Goal: Book appointment/travel/reservation

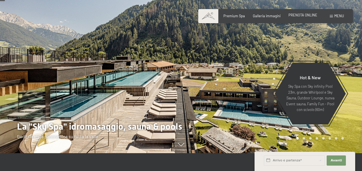
click at [308, 17] on span "PRENOTA ONLINE" at bounding box center [303, 15] width 29 height 5
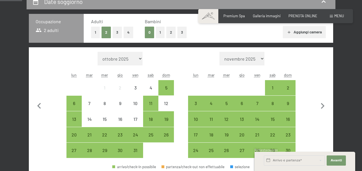
scroll to position [121, 0]
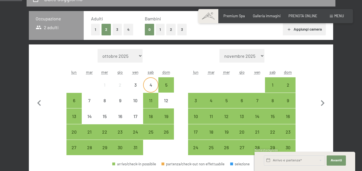
click at [153, 83] on div "4" at bounding box center [151, 90] width 14 height 14
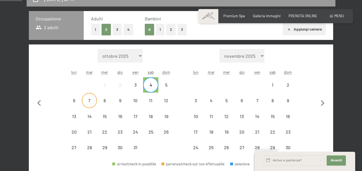
click at [87, 101] on div "7" at bounding box center [89, 105] width 14 height 14
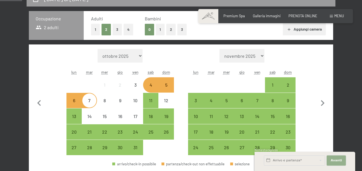
click at [335, 162] on span "Avanti" at bounding box center [336, 160] width 11 height 5
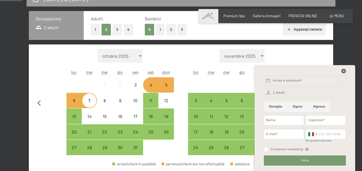
click at [344, 69] on icon at bounding box center [344, 71] width 5 height 5
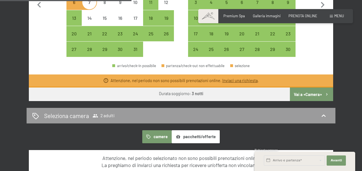
scroll to position [221, 0]
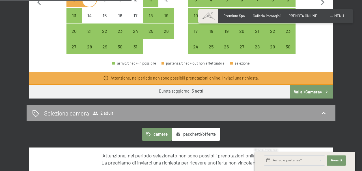
click at [250, 78] on link "Inviaci una richiesta" at bounding box center [239, 78] width 35 height 5
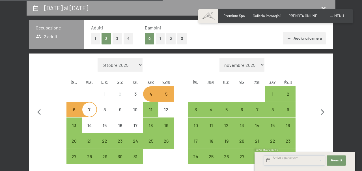
click at [319, 160] on input "text" at bounding box center [294, 160] width 61 height 10
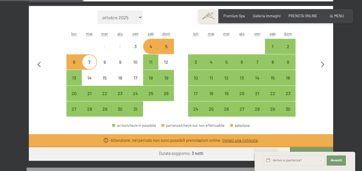
scroll to position [245, 0]
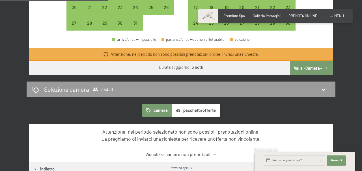
click at [237, 53] on link "Inviaci una richiesta" at bounding box center [239, 54] width 35 height 5
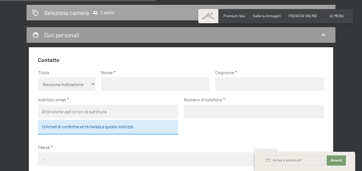
scroll to position [336, 0]
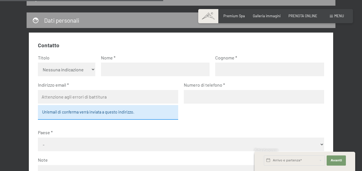
click at [90, 70] on select "Nessuna indicazione Sig.ra Sig." at bounding box center [66, 70] width 57 height 14
select select "m"
click at [38, 63] on select "Nessuna indicazione Sig.ra Sig." at bounding box center [66, 70] width 57 height 14
click at [128, 64] on input "text" at bounding box center [155, 70] width 109 height 14
type input "Niklas"
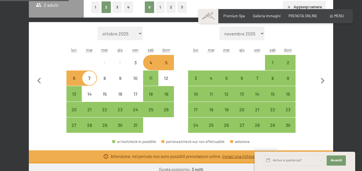
scroll to position [141, 0]
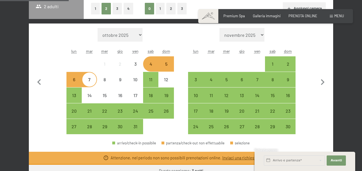
type input "Lindahl"
click at [154, 66] on div "4" at bounding box center [151, 69] width 14 height 14
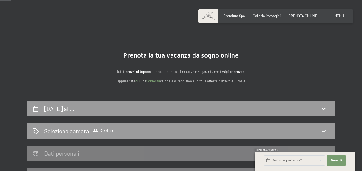
scroll to position [0, 0]
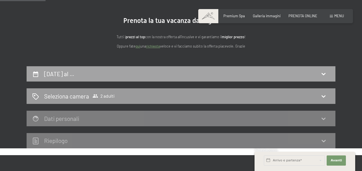
click at [61, 77] on h2 "4 ottobre al …" at bounding box center [59, 73] width 30 height 7
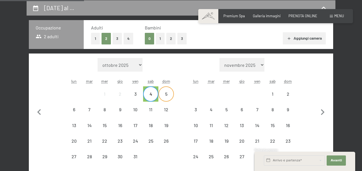
scroll to position [130, 0]
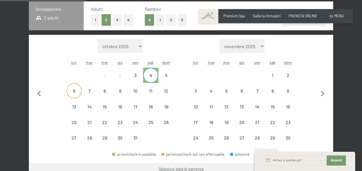
click at [78, 88] on div "6" at bounding box center [74, 91] width 14 height 14
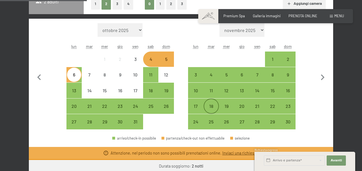
scroll to position [150, 0]
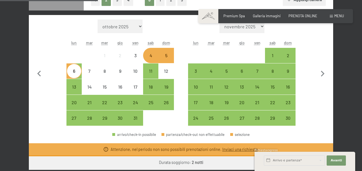
click at [169, 56] on div "5" at bounding box center [166, 60] width 14 height 14
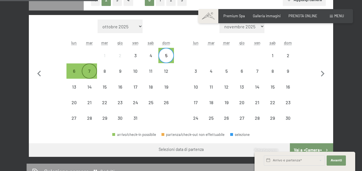
click at [90, 75] on div "7" at bounding box center [89, 76] width 14 height 14
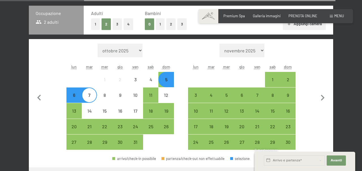
scroll to position [127, 0]
